Goal: Ask a question

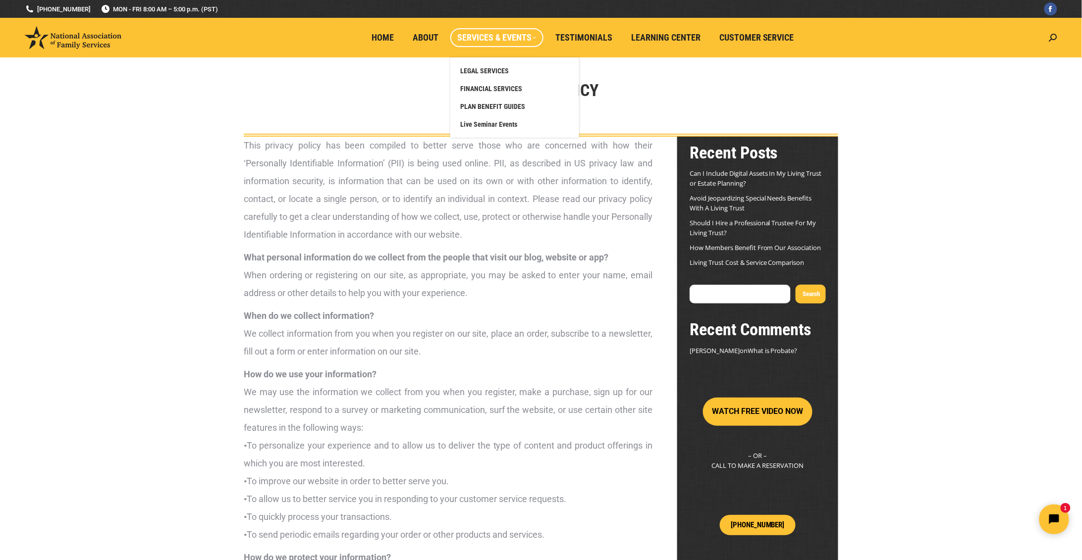
click at [530, 38] on span "Services & Events" at bounding box center [496, 37] width 79 height 11
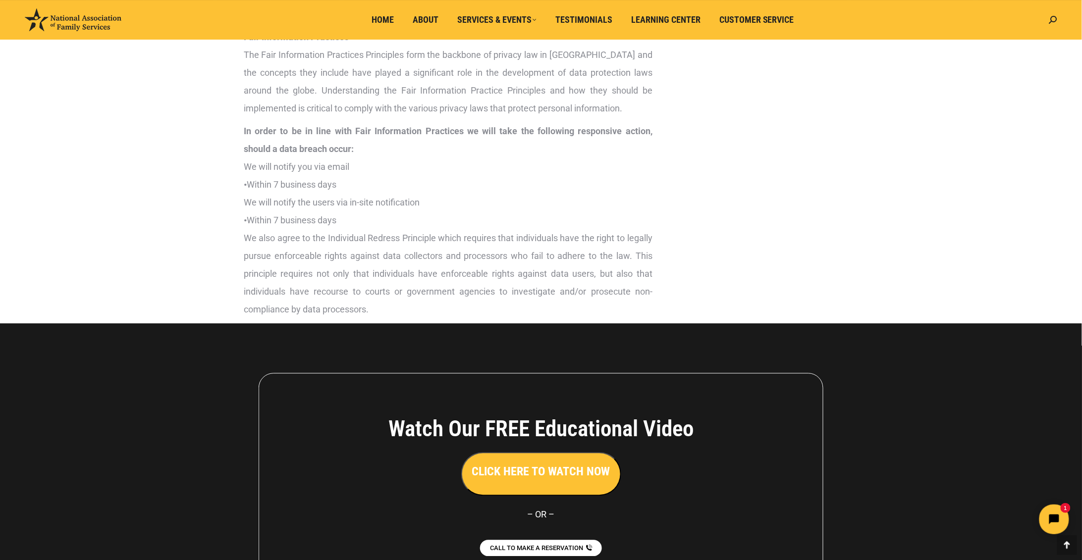
scroll to position [2423, 0]
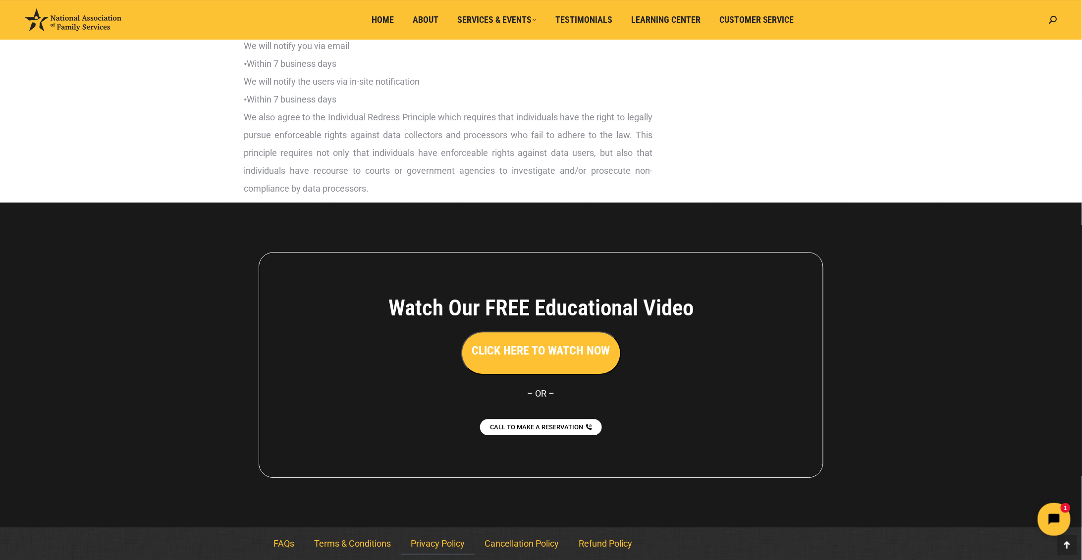
click at [1056, 521] on icon "Open chat widget" at bounding box center [1059, 519] width 15 height 15
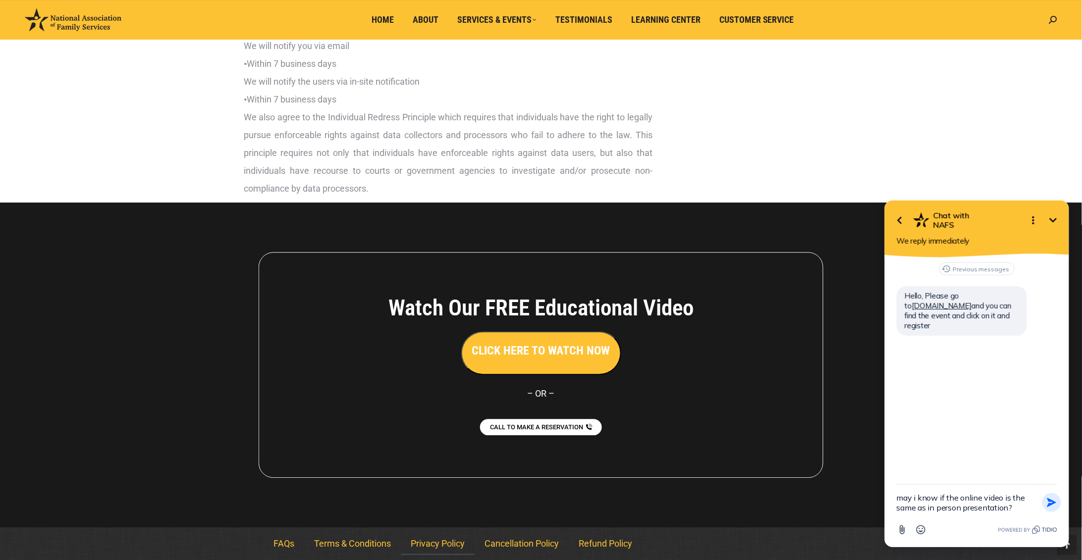
type textarea "may i know if the online video is the same as in person presentation?"
click at [1053, 509] on button "Send Shortcut" at bounding box center [1051, 502] width 19 height 19
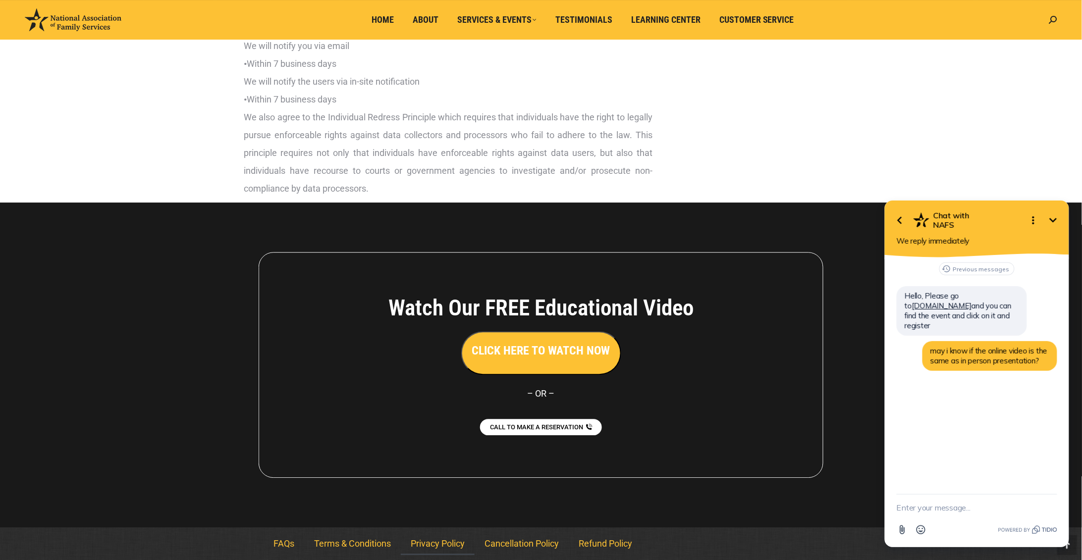
click at [575, 375] on button "CLICK HERE TO WATCH NOW" at bounding box center [541, 354] width 160 height 44
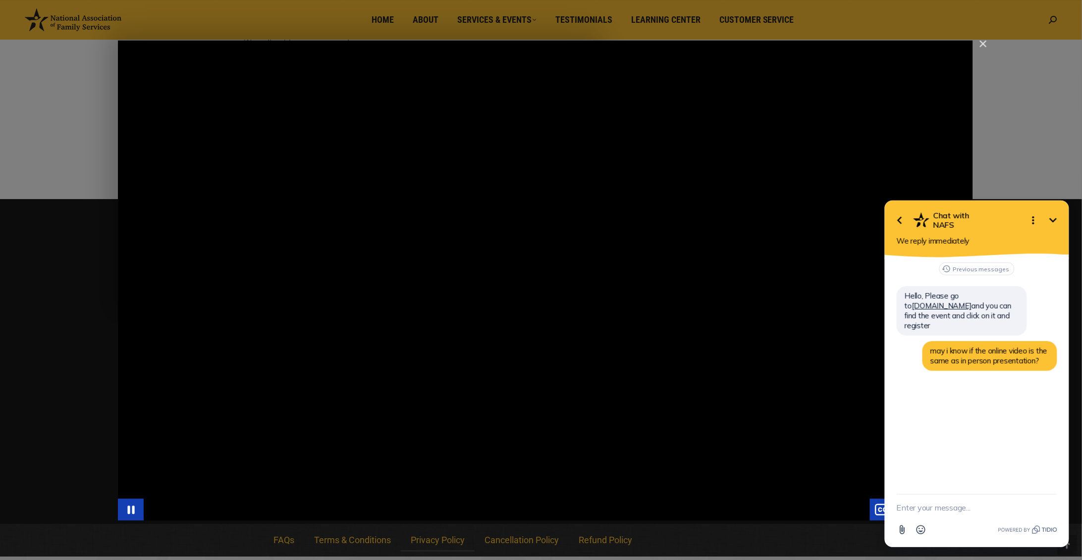
click at [425, 461] on div "Main Video - Full Webinar (Emma) Landon V1.4" at bounding box center [545, 280] width 855 height 481
click at [132, 509] on icon "Play Video" at bounding box center [132, 510] width 8 height 11
click at [1053, 224] on icon "Minimize" at bounding box center [1053, 220] width 12 height 12
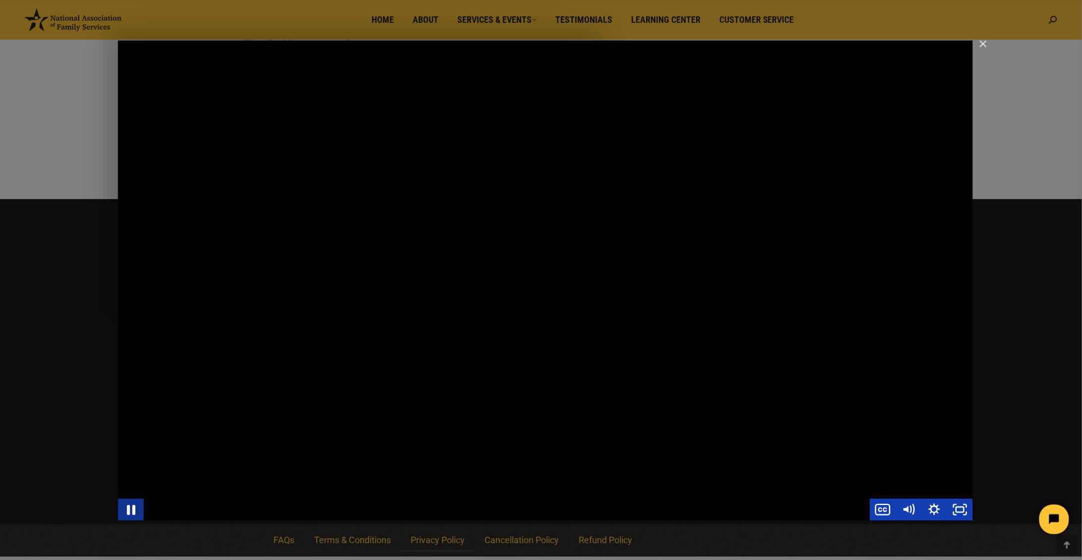
click at [134, 507] on icon "Pause" at bounding box center [131, 510] width 8 height 10
click at [136, 507] on icon "Play Video" at bounding box center [131, 510] width 31 height 26
click at [284, 76] on div "Main Video - Full Webinar (Emma) Landon V1.4" at bounding box center [545, 280] width 855 height 481
click at [293, 78] on div "Main Video - Full Webinar (Emma) Landon V1.4" at bounding box center [545, 280] width 855 height 481
click at [130, 508] on icon "Pause" at bounding box center [131, 510] width 7 height 8
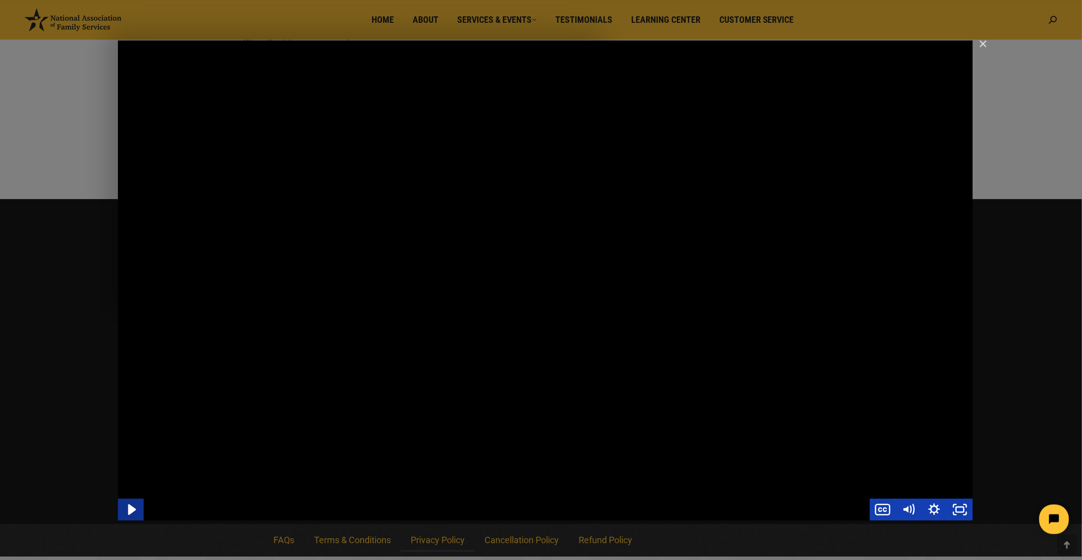
click at [131, 509] on icon "Play Video" at bounding box center [132, 510] width 8 height 11
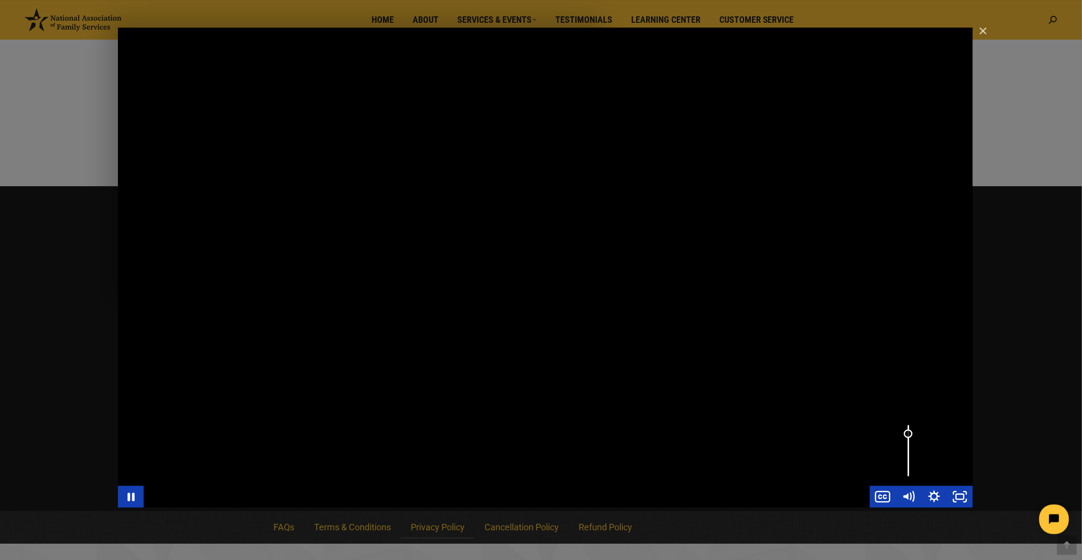
drag, startPoint x: 909, startPoint y: 427, endPoint x: 909, endPoint y: 434, distance: 7.5
click at [909, 434] on div "Volume" at bounding box center [908, 434] width 9 height 9
drag, startPoint x: 908, startPoint y: 434, endPoint x: 909, endPoint y: 440, distance: 6.6
click at [909, 440] on div "Volume" at bounding box center [908, 440] width 9 height 9
click at [1054, 522] on icon "Open chat widget" at bounding box center [1059, 519] width 15 height 15
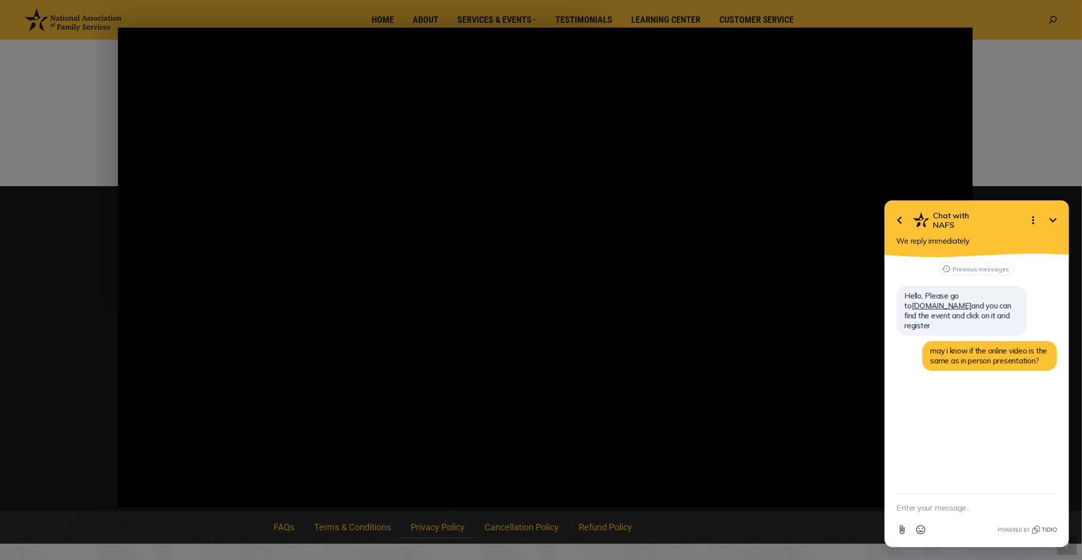
click at [1048, 222] on icon "Minimize" at bounding box center [1053, 220] width 12 height 12
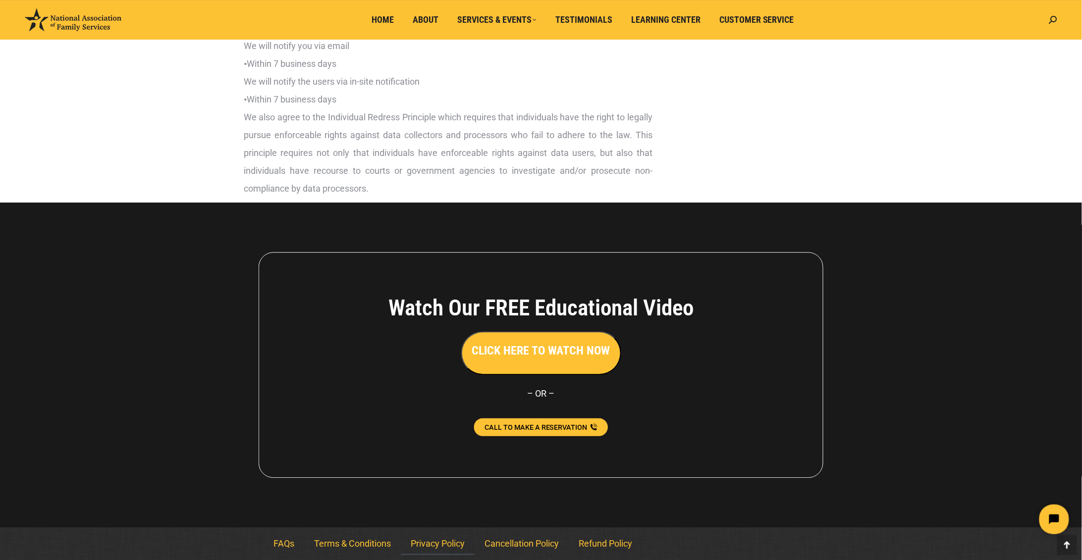
click at [562, 427] on span "CALL TO MAKE A RESERVATION" at bounding box center [536, 427] width 103 height 7
click at [553, 427] on span "CALL TO MAKE A RESERVATION" at bounding box center [536, 427] width 103 height 7
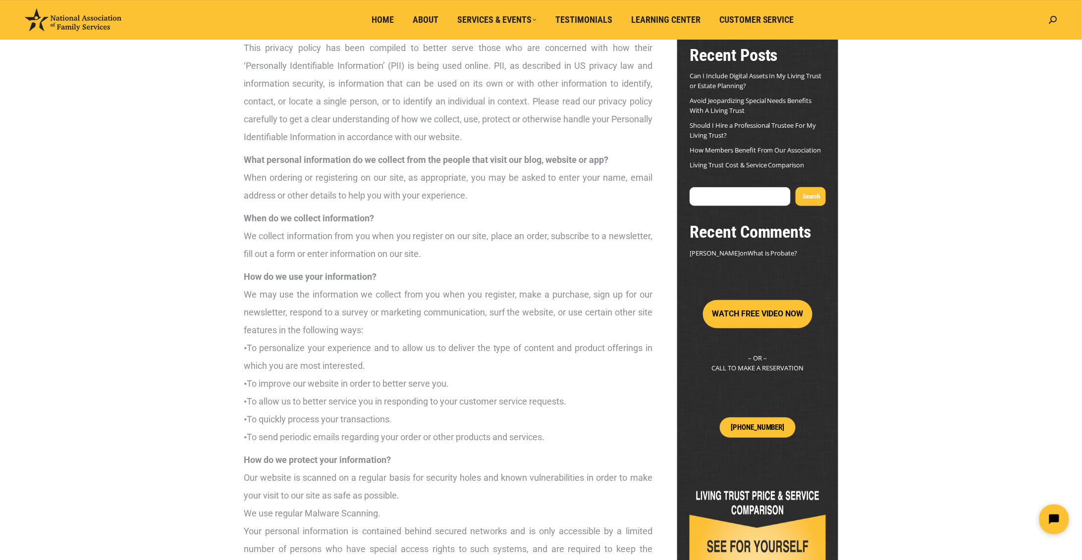
scroll to position [101, 0]
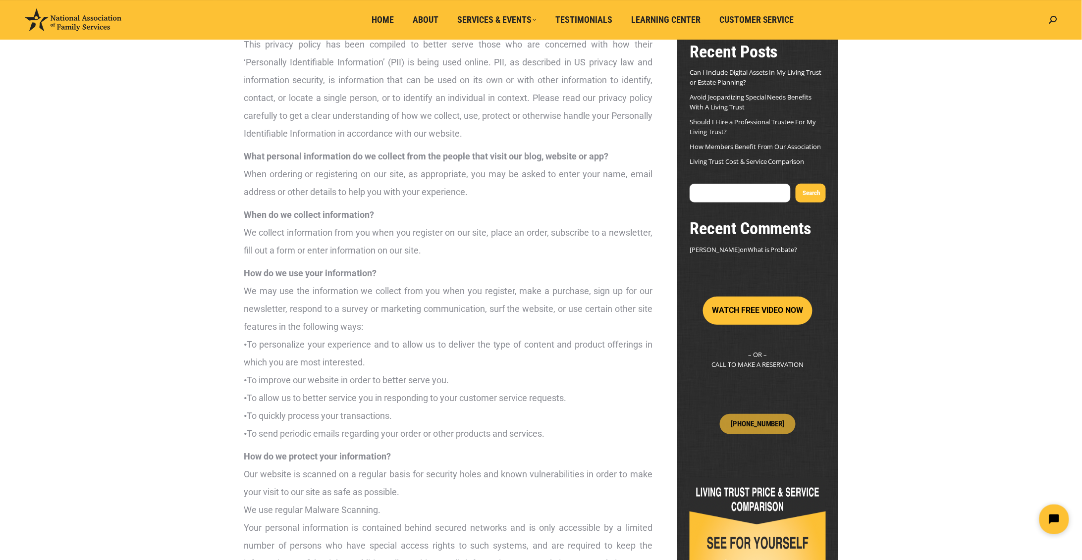
click at [769, 428] on link "(800) 585-3005" at bounding box center [758, 424] width 76 height 20
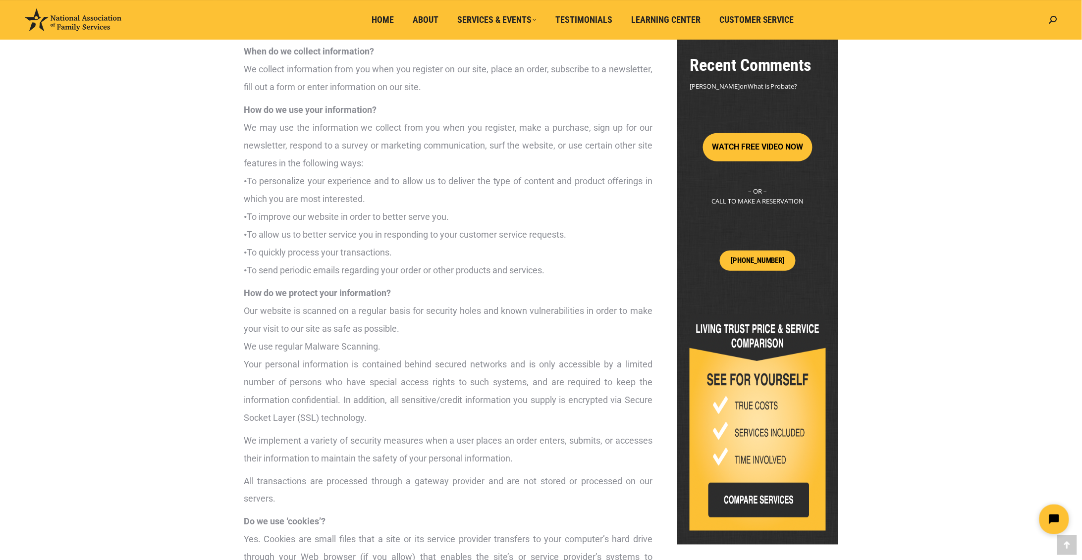
scroll to position [238, 0]
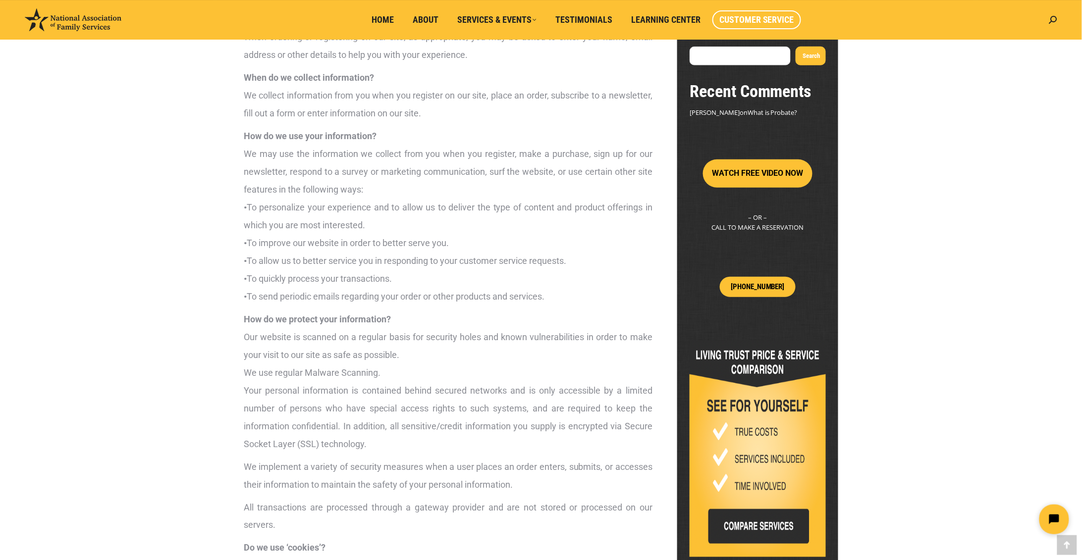
click at [742, 17] on span "Customer Service" at bounding box center [757, 19] width 75 height 11
